Goal: Task Accomplishment & Management: Use online tool/utility

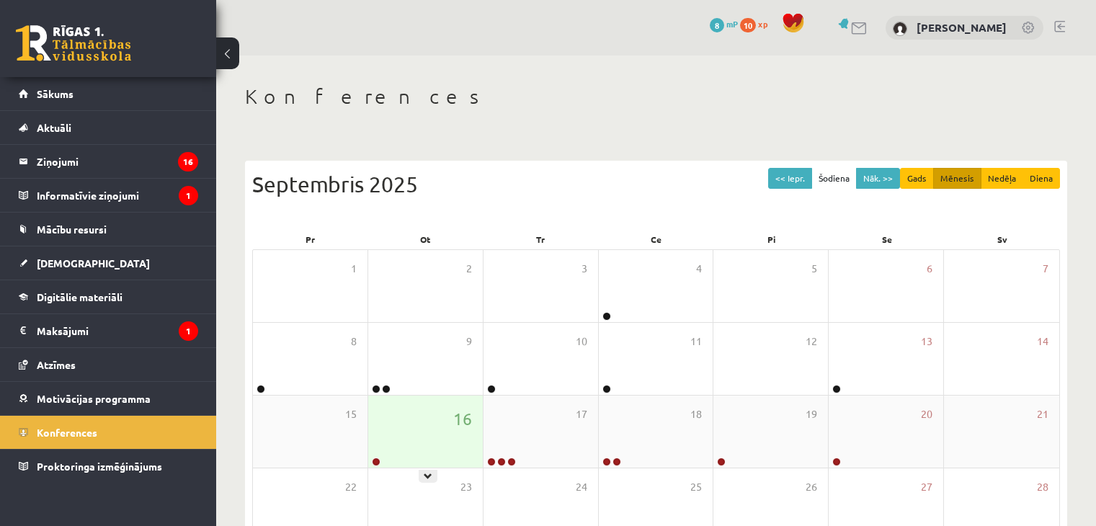
scroll to position [144, 0]
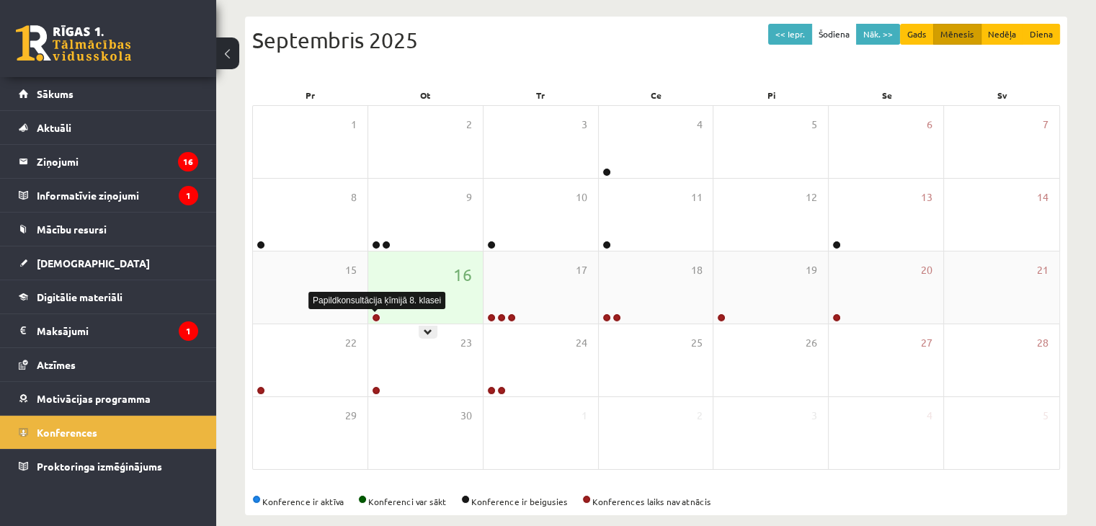
click at [379, 317] on link at bounding box center [376, 317] width 9 height 9
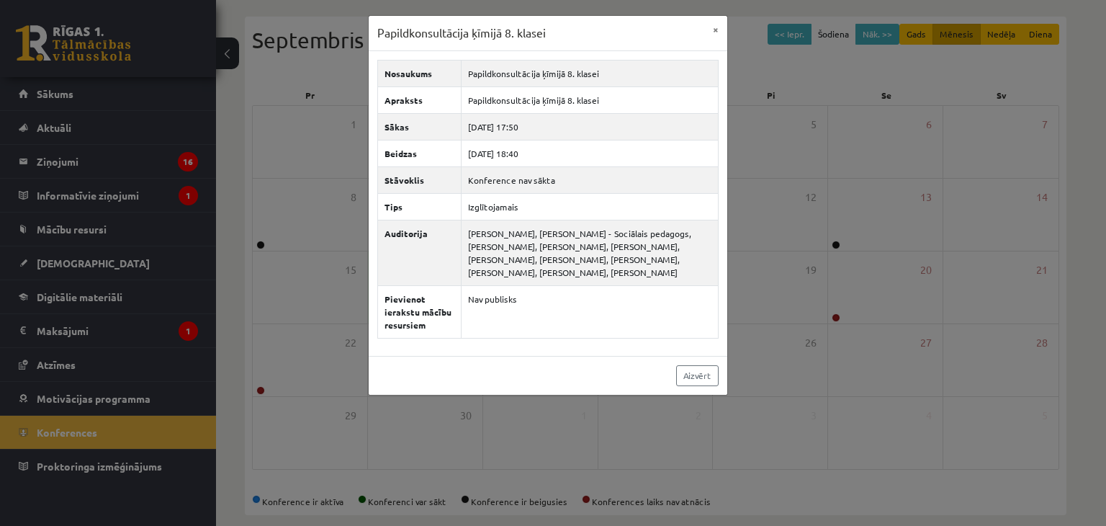
click at [277, 145] on div "Papildkonsultācija ķīmijā 8. klasei × Nosaukums Papildkonsultācija ķīmijā 8. kl…" at bounding box center [553, 263] width 1106 height 526
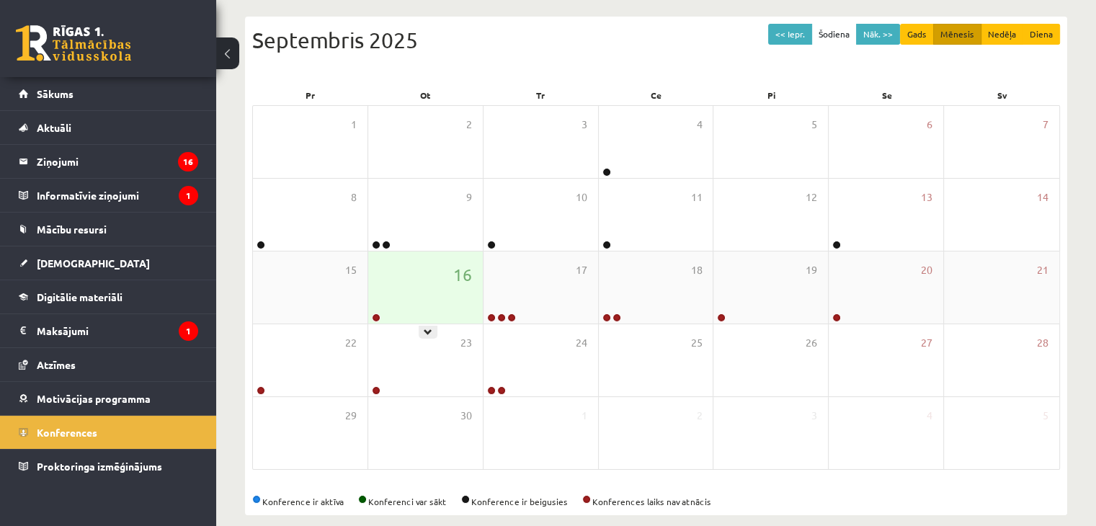
click at [380, 316] on link at bounding box center [376, 317] width 9 height 9
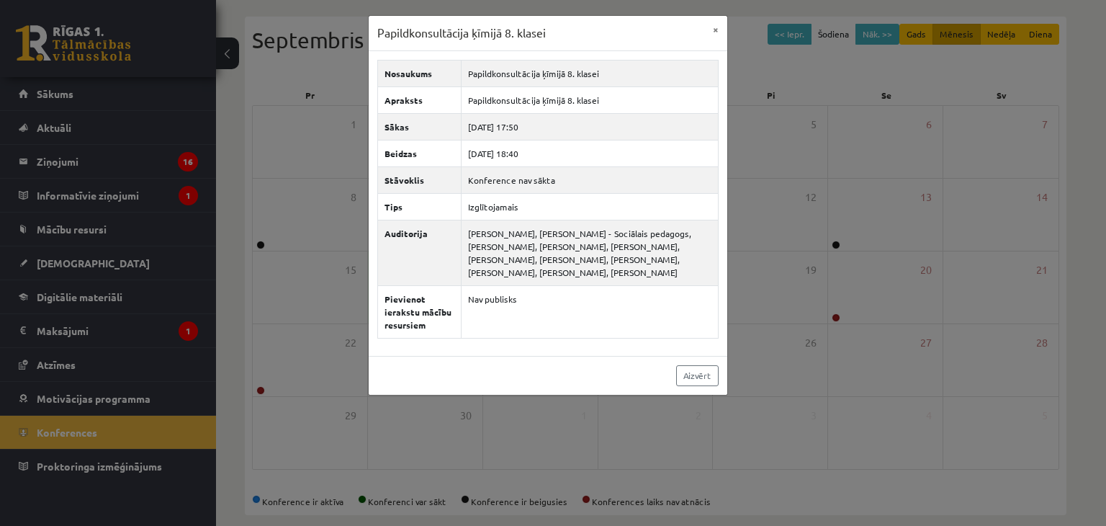
drag, startPoint x: 266, startPoint y: 213, endPoint x: 254, endPoint y: 219, distance: 14.2
click at [266, 215] on div "Papildkonsultācija ķīmijā 8. klasei × Nosaukums Papildkonsultācija ķīmijā 8. kl…" at bounding box center [553, 263] width 1106 height 526
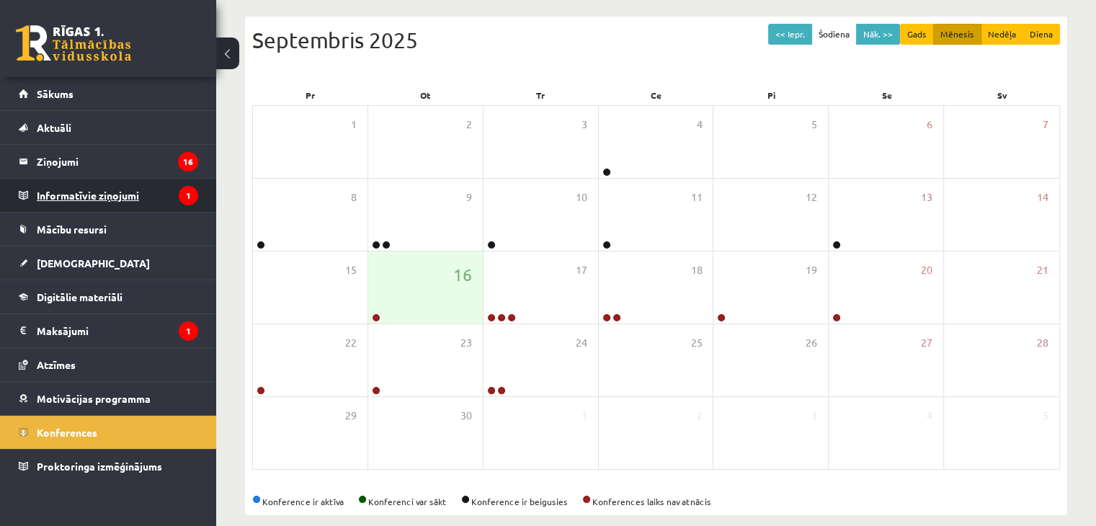
click at [127, 197] on legend "Informatīvie ziņojumi 1" at bounding box center [117, 195] width 161 height 33
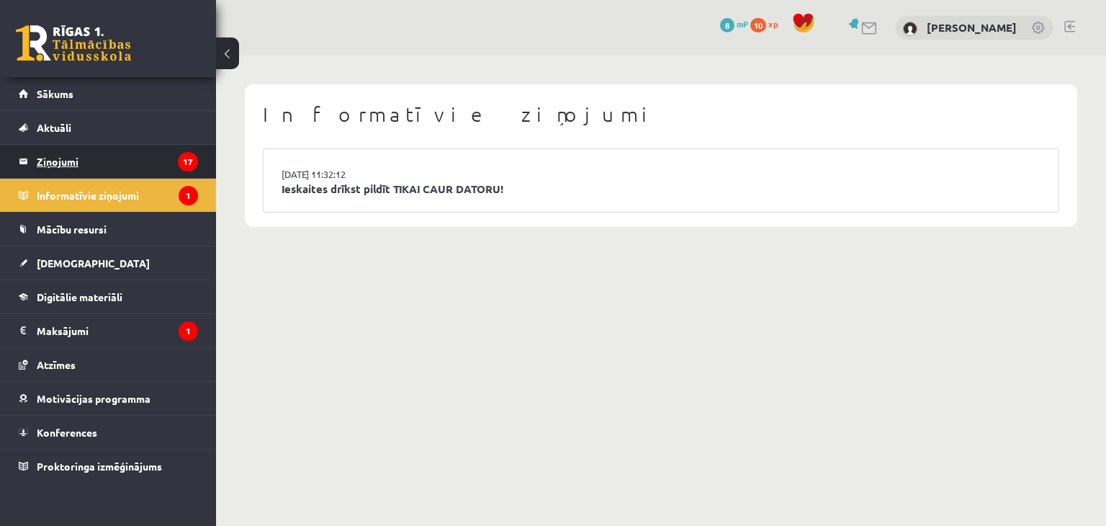
click at [103, 168] on legend "Ziņojumi 17" at bounding box center [117, 161] width 161 height 33
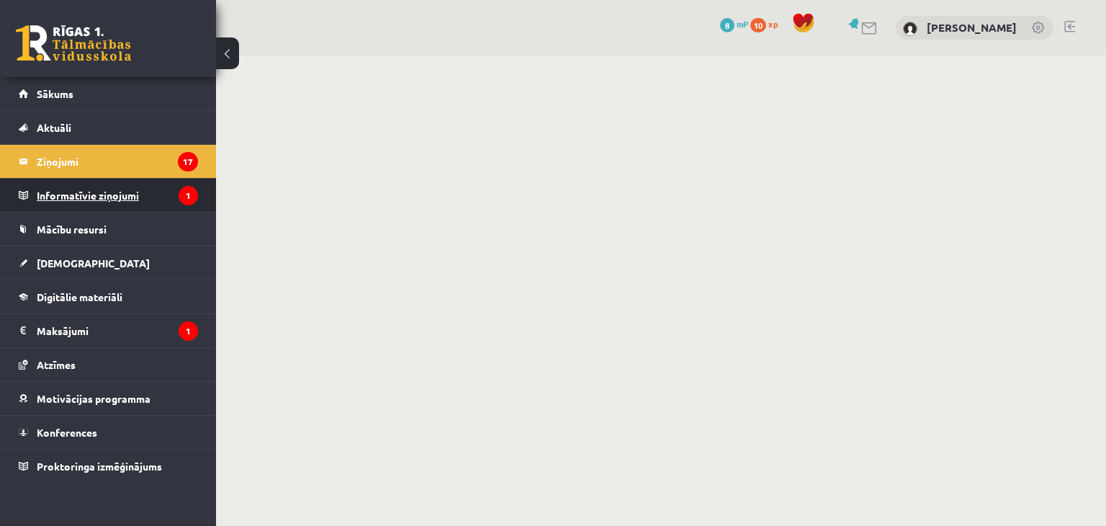
click at [130, 204] on legend "Informatīvie ziņojumi 1" at bounding box center [117, 195] width 161 height 33
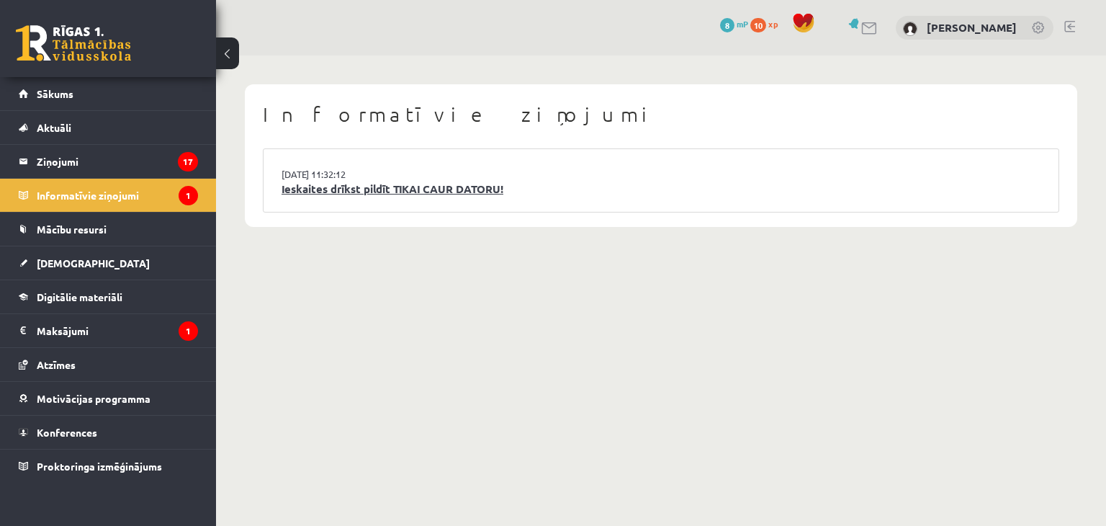
click at [533, 185] on link "Ieskaites drīkst pildīt TIKAI CAUR DATORU!" at bounding box center [661, 189] width 759 height 17
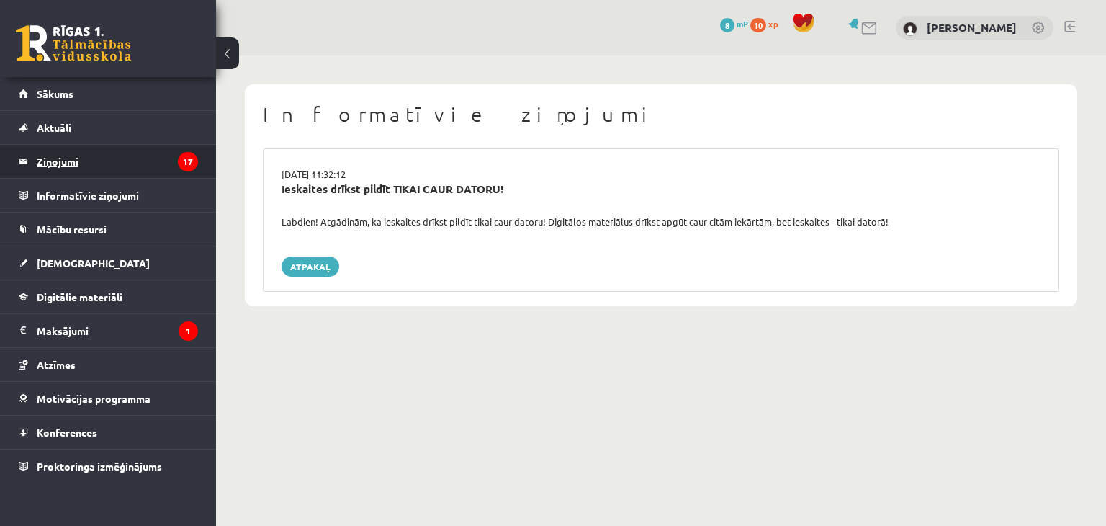
click at [125, 175] on legend "Ziņojumi 17" at bounding box center [117, 161] width 161 height 33
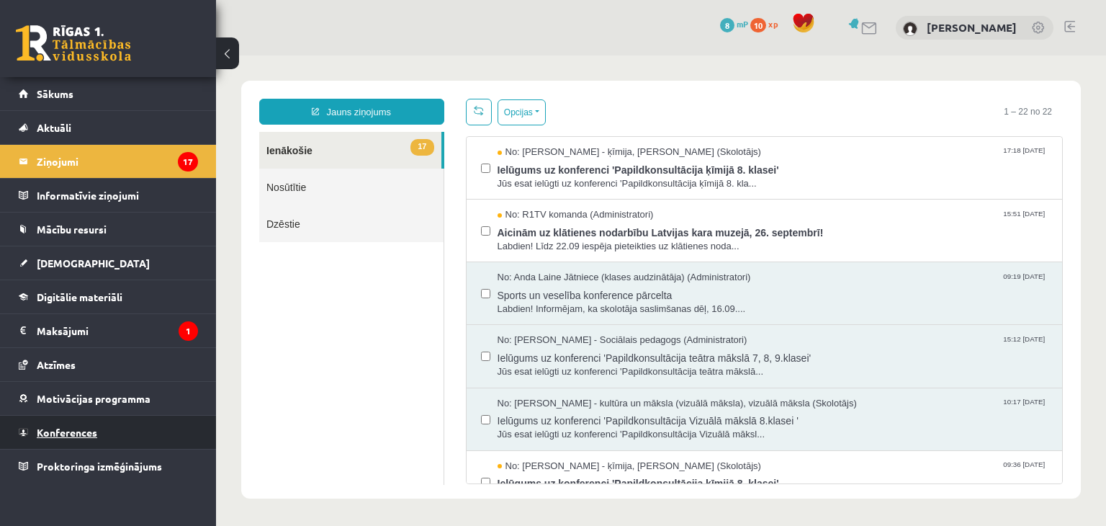
click at [84, 441] on link "Konferences" at bounding box center [108, 432] width 179 height 33
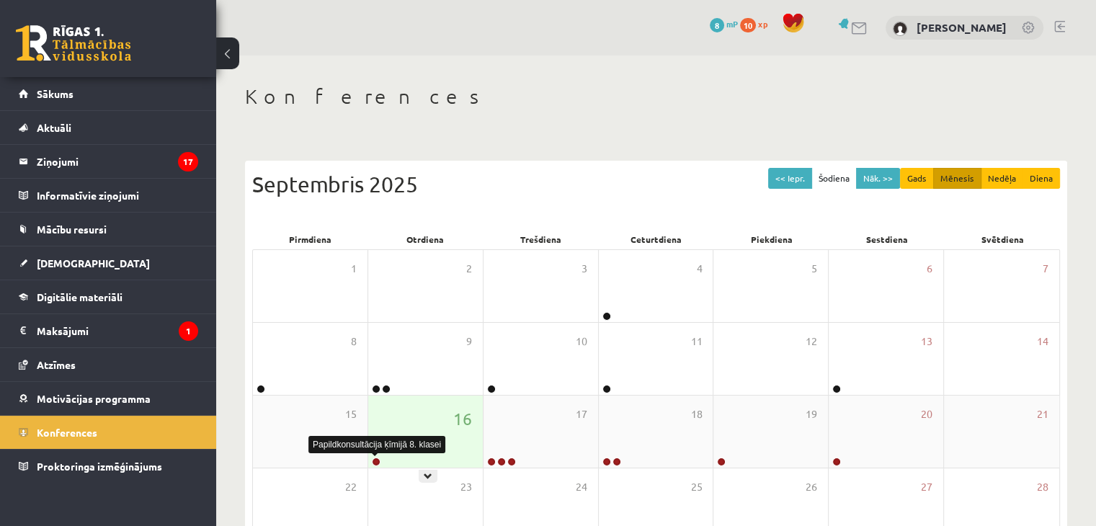
click at [373, 460] on link at bounding box center [376, 461] width 9 height 9
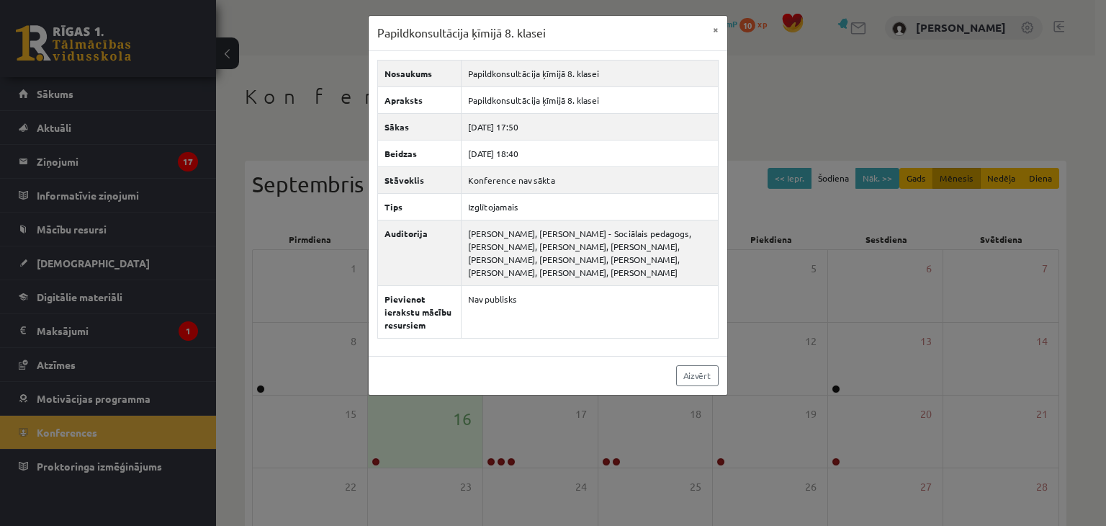
click at [277, 251] on div "Papildkonsultācija ķīmijā 8. klasei × Nosaukums Papildkonsultācija ķīmijā 8. kl…" at bounding box center [553, 263] width 1106 height 526
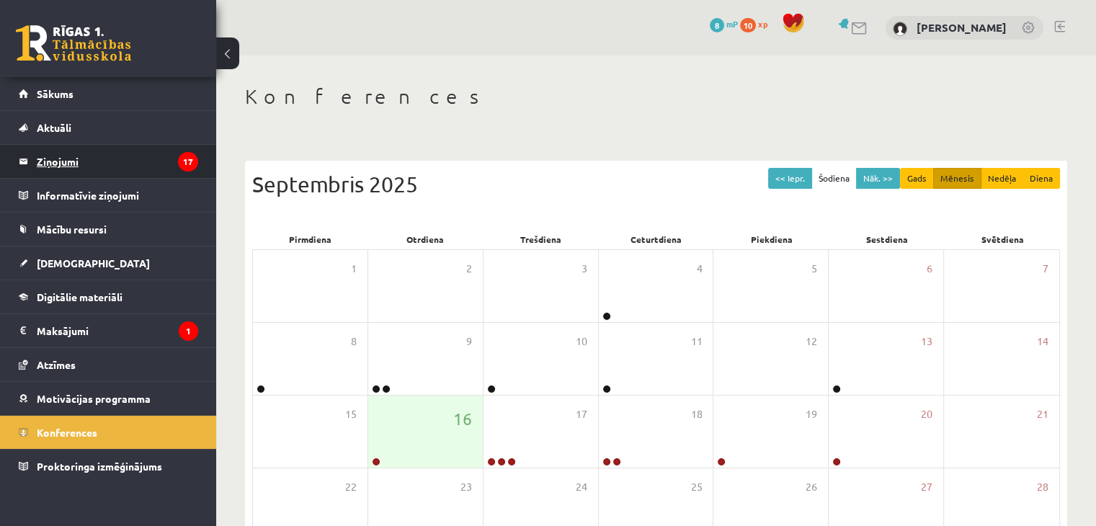
click at [66, 159] on legend "Ziņojumi 17" at bounding box center [117, 161] width 161 height 33
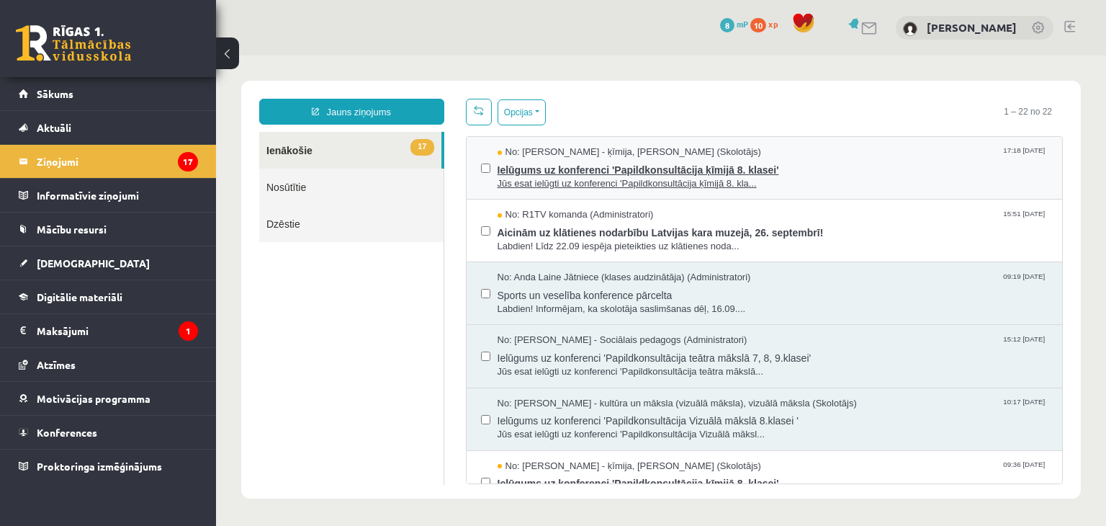
click at [509, 177] on span "Jūs esat ielūgti uz konferenci 'Papildkonsultācija ķīmijā 8. kla..." at bounding box center [773, 184] width 551 height 14
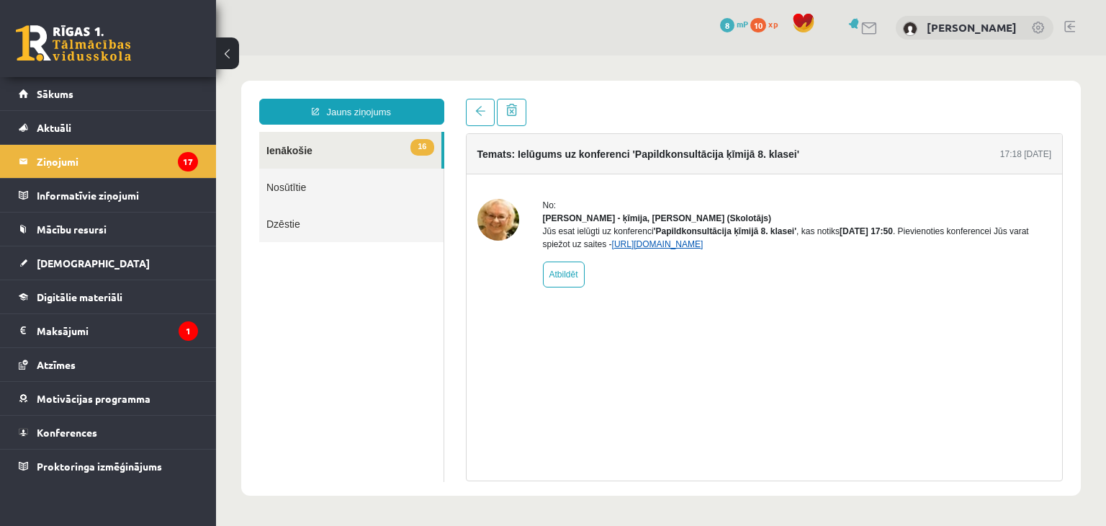
click at [697, 249] on link "https://eskola.r1tv.lv/conferences/5056/join" at bounding box center [657, 244] width 91 height 10
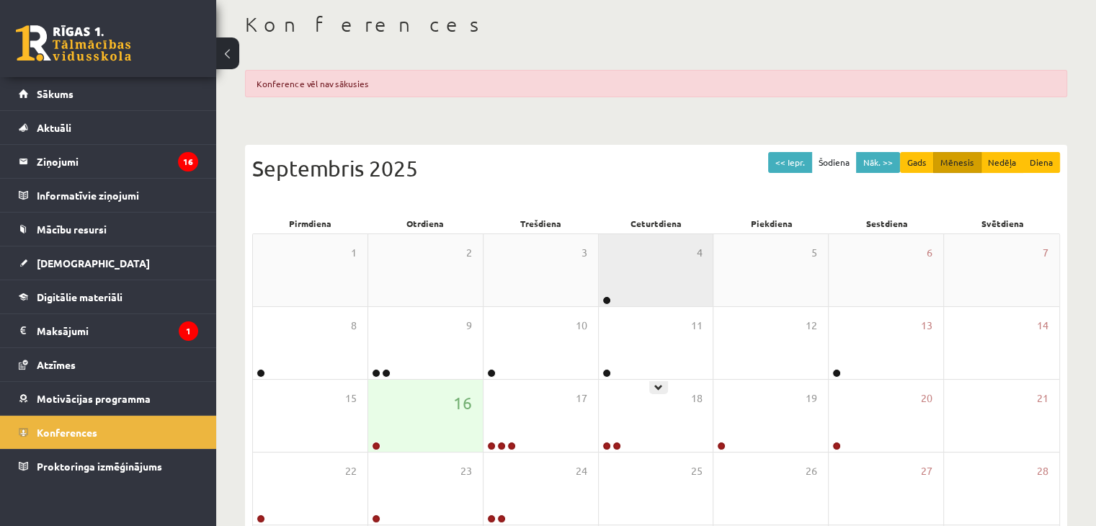
scroll to position [72, 0]
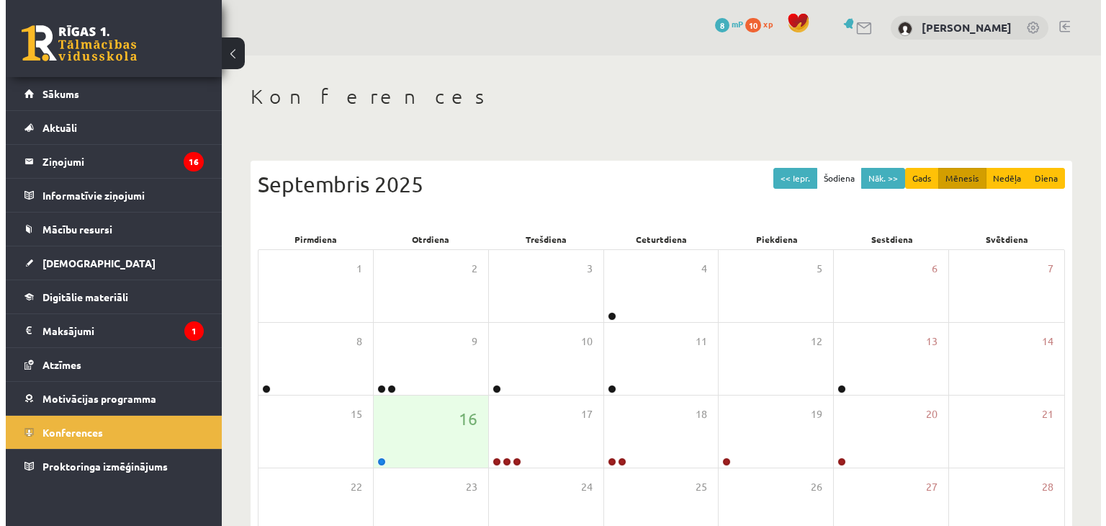
scroll to position [72, 0]
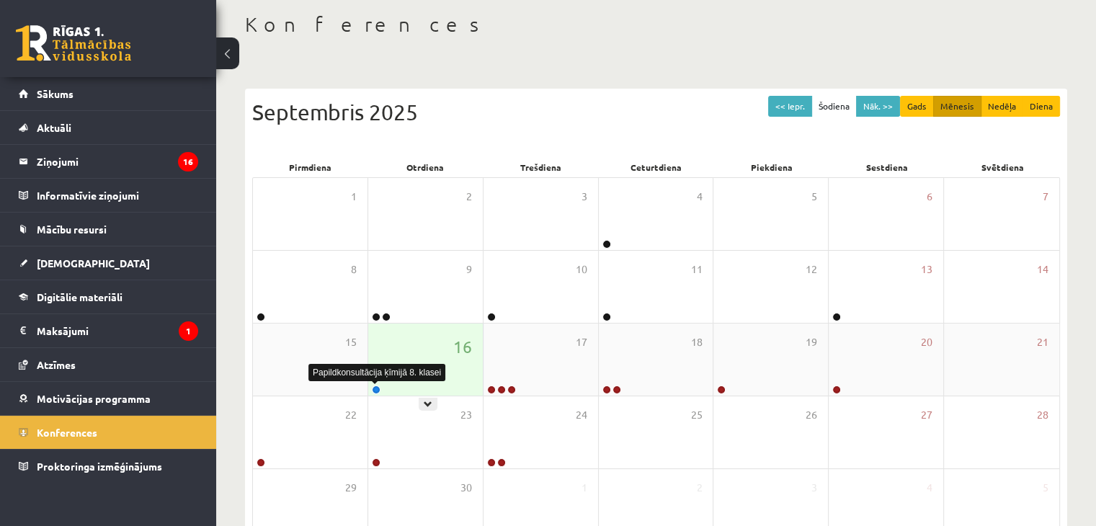
click at [373, 390] on link at bounding box center [376, 389] width 9 height 9
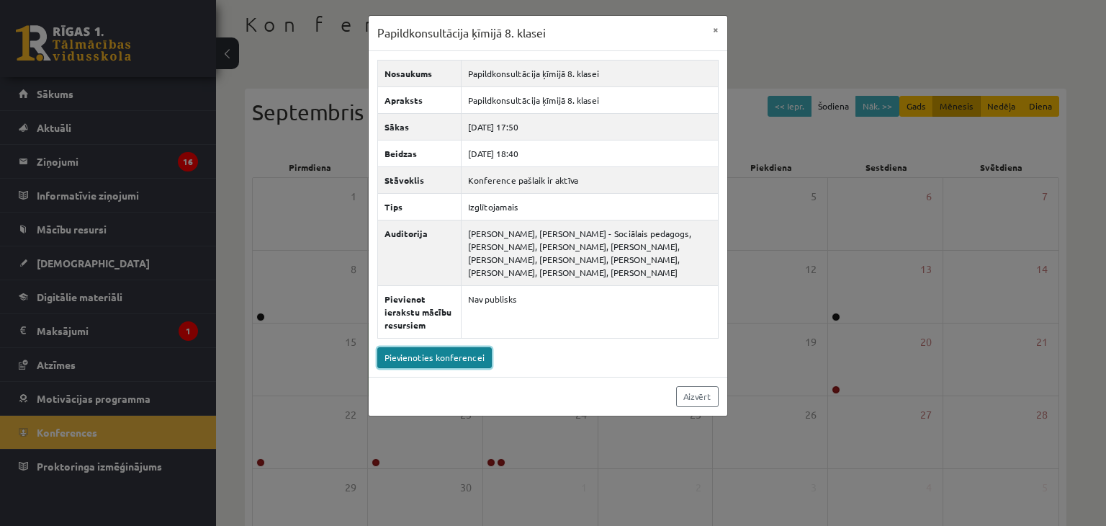
click at [447, 357] on link "Pievienoties konferencei" at bounding box center [434, 357] width 115 height 21
